Goal: Task Accomplishment & Management: Manage account settings

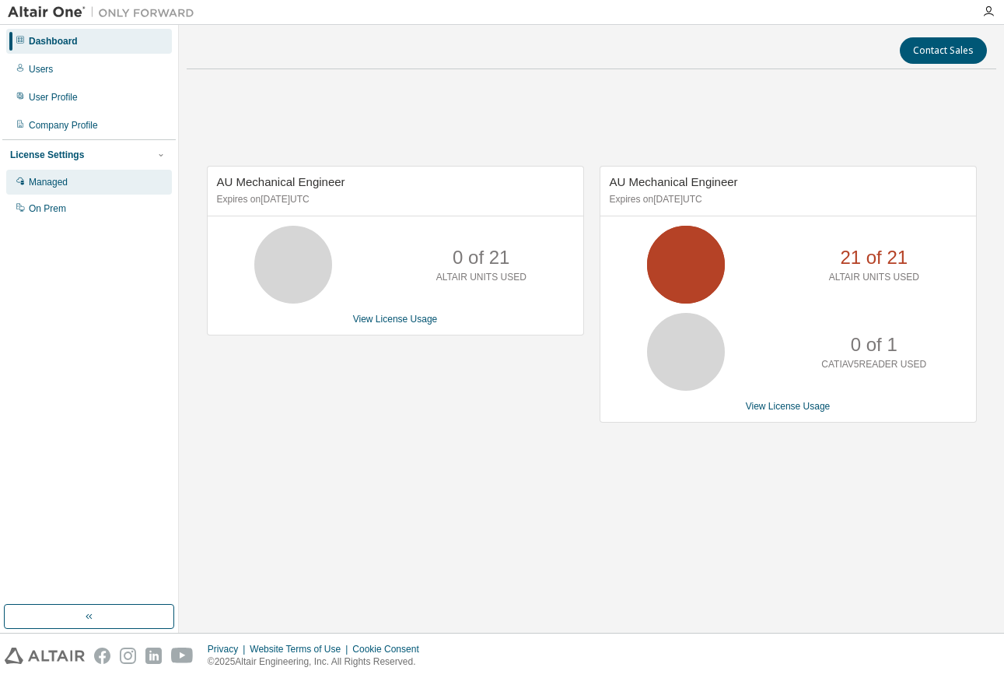
click at [54, 178] on div "Managed" at bounding box center [48, 182] width 39 height 12
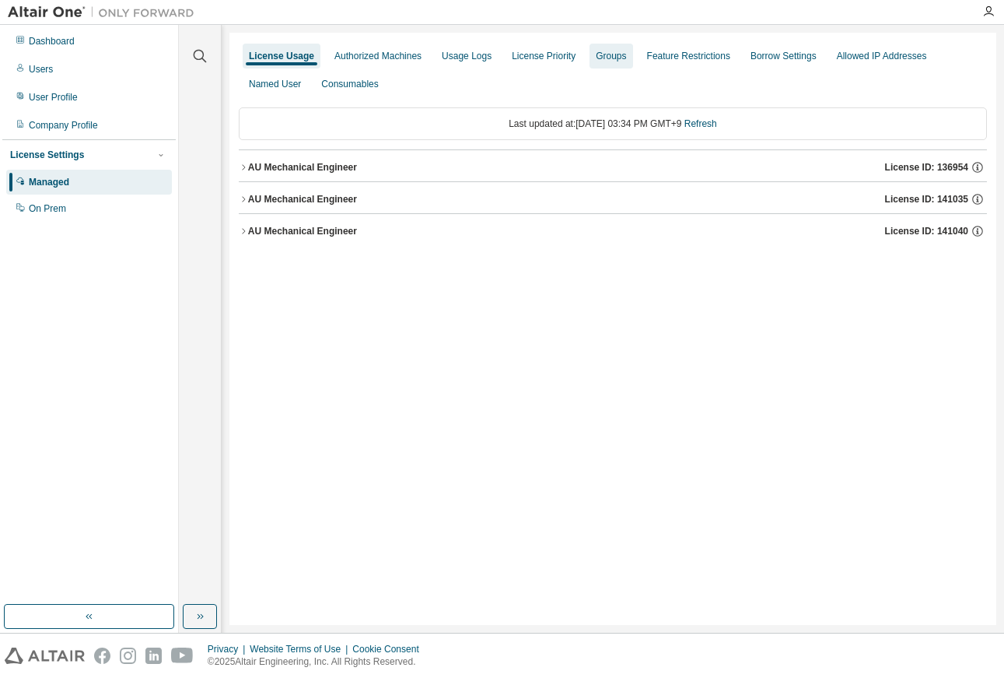
click at [590, 63] on div "Groups" at bounding box center [611, 56] width 43 height 25
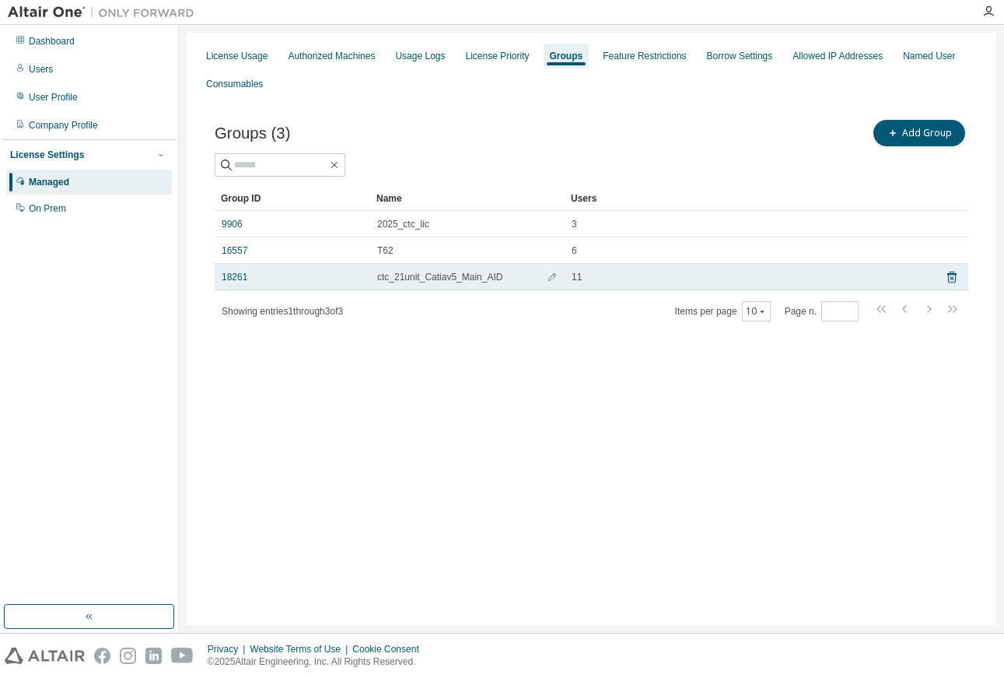
click at [453, 284] on td "ctc_21unit_Catiav5_Main_AID" at bounding box center [467, 277] width 194 height 26
click at [233, 278] on link "18261" at bounding box center [235, 277] width 26 height 12
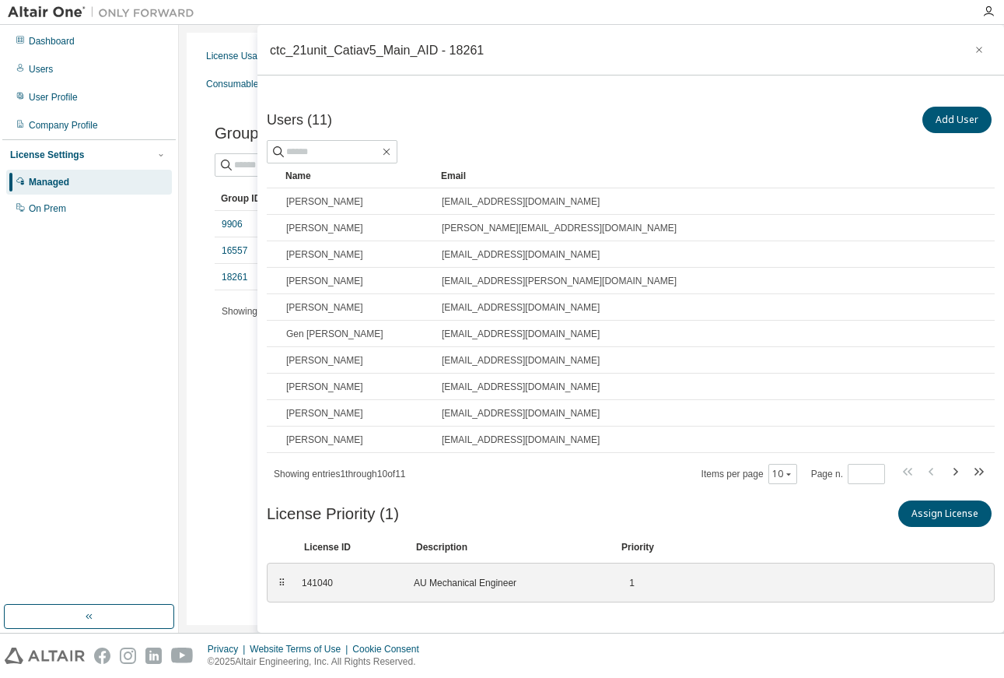
click at [244, 380] on div "License Usage Authorized Machines Usage Logs License Priority Groups Feature Re…" at bounding box center [592, 329] width 810 height 592
click at [223, 355] on div "Groups (3) Add Group Clear Load Save Save As Field Operator Value Select filter…" at bounding box center [591, 230] width 791 height 264
click at [975, 36] on div "ctc_21unit_Catiav5_Main_AID - 18261" at bounding box center [630, 50] width 747 height 51
click at [973, 41] on button "button" at bounding box center [979, 49] width 25 height 25
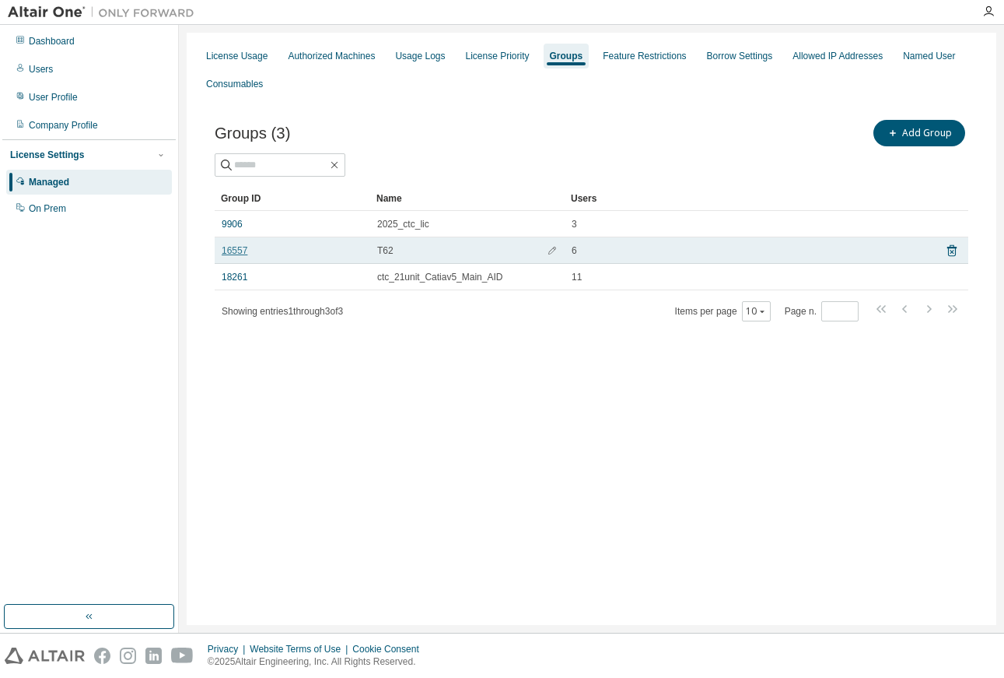
click at [236, 247] on link "16557" at bounding box center [235, 250] width 26 height 12
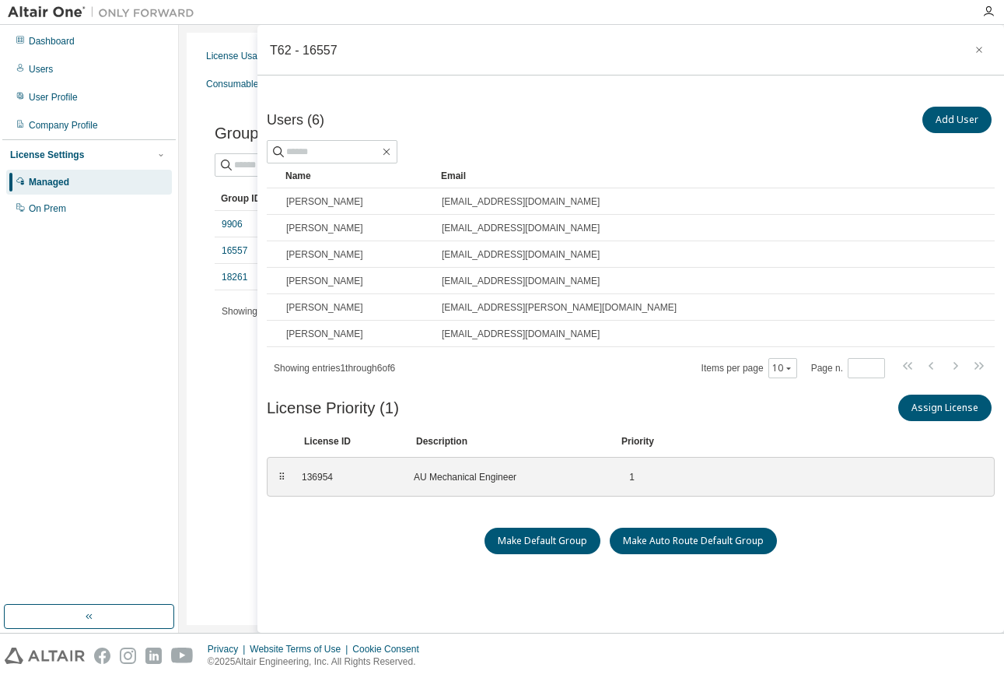
click at [221, 351] on div "Groups (3) Add Group Clear Load Save Save As Field Operator Value Select filter…" at bounding box center [591, 230] width 791 height 264
click at [976, 51] on icon "button" at bounding box center [979, 50] width 6 height 6
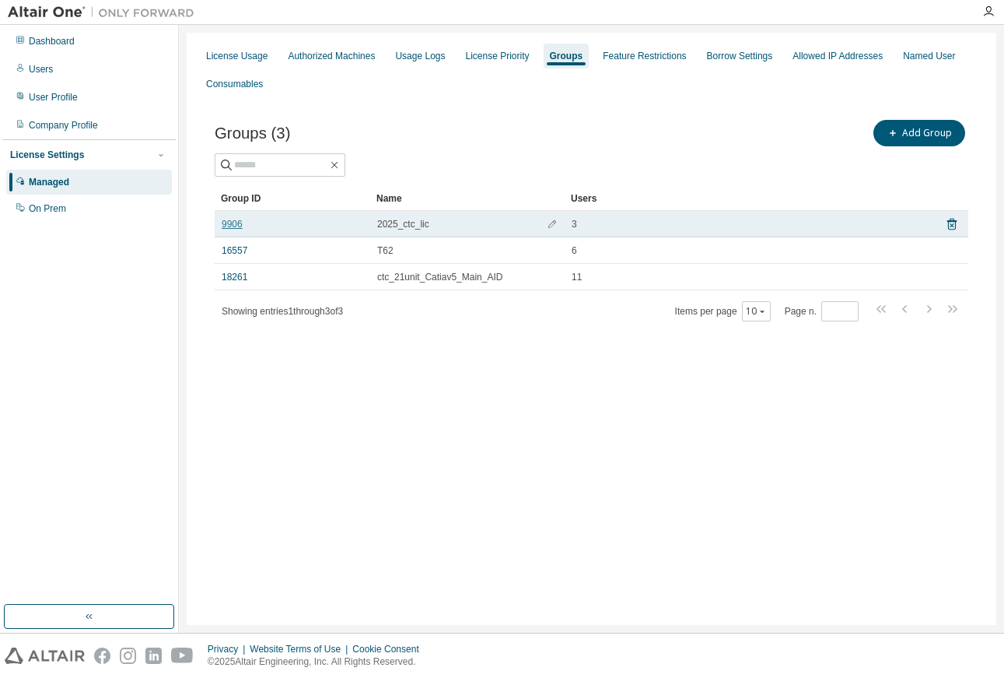
click at [232, 222] on link "9906" at bounding box center [232, 224] width 21 height 12
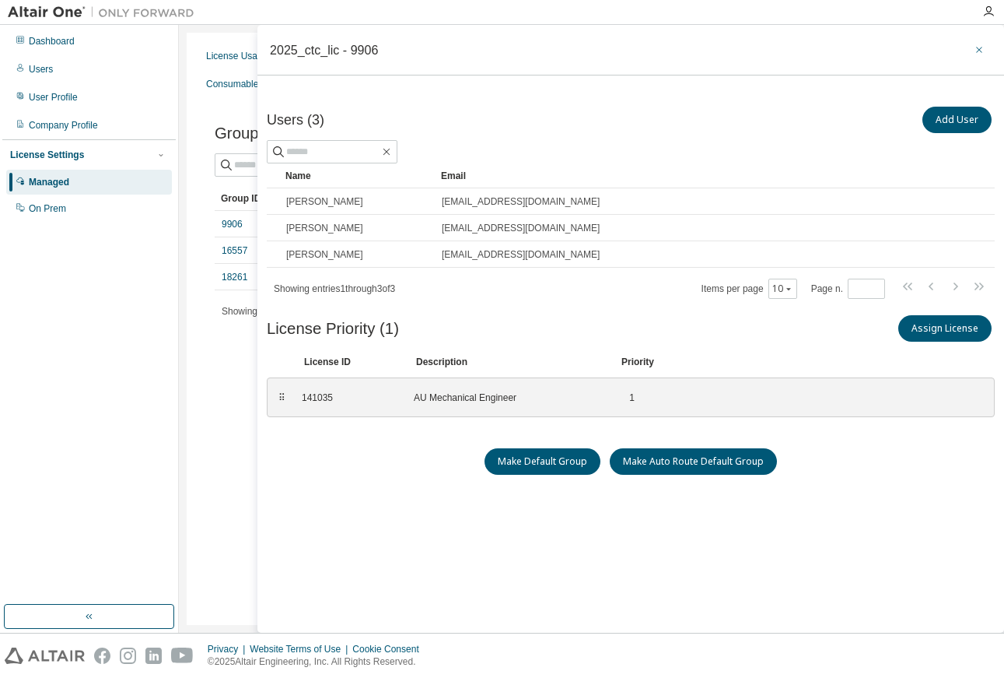
click at [974, 53] on icon "button" at bounding box center [979, 50] width 11 height 12
